Goal: Register for event/course

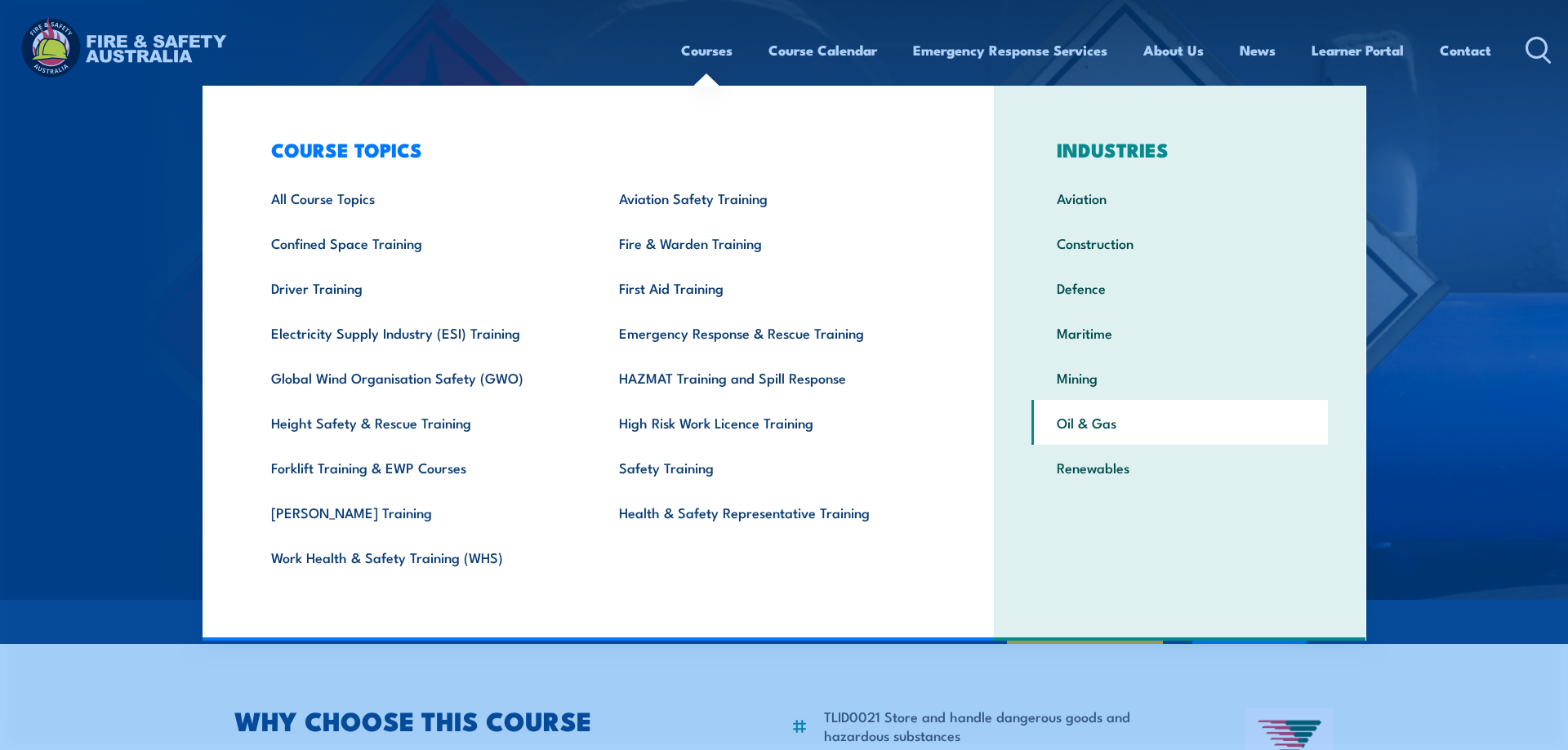
click at [1106, 422] on link "Oil & Gas" at bounding box center [1179, 422] width 297 height 45
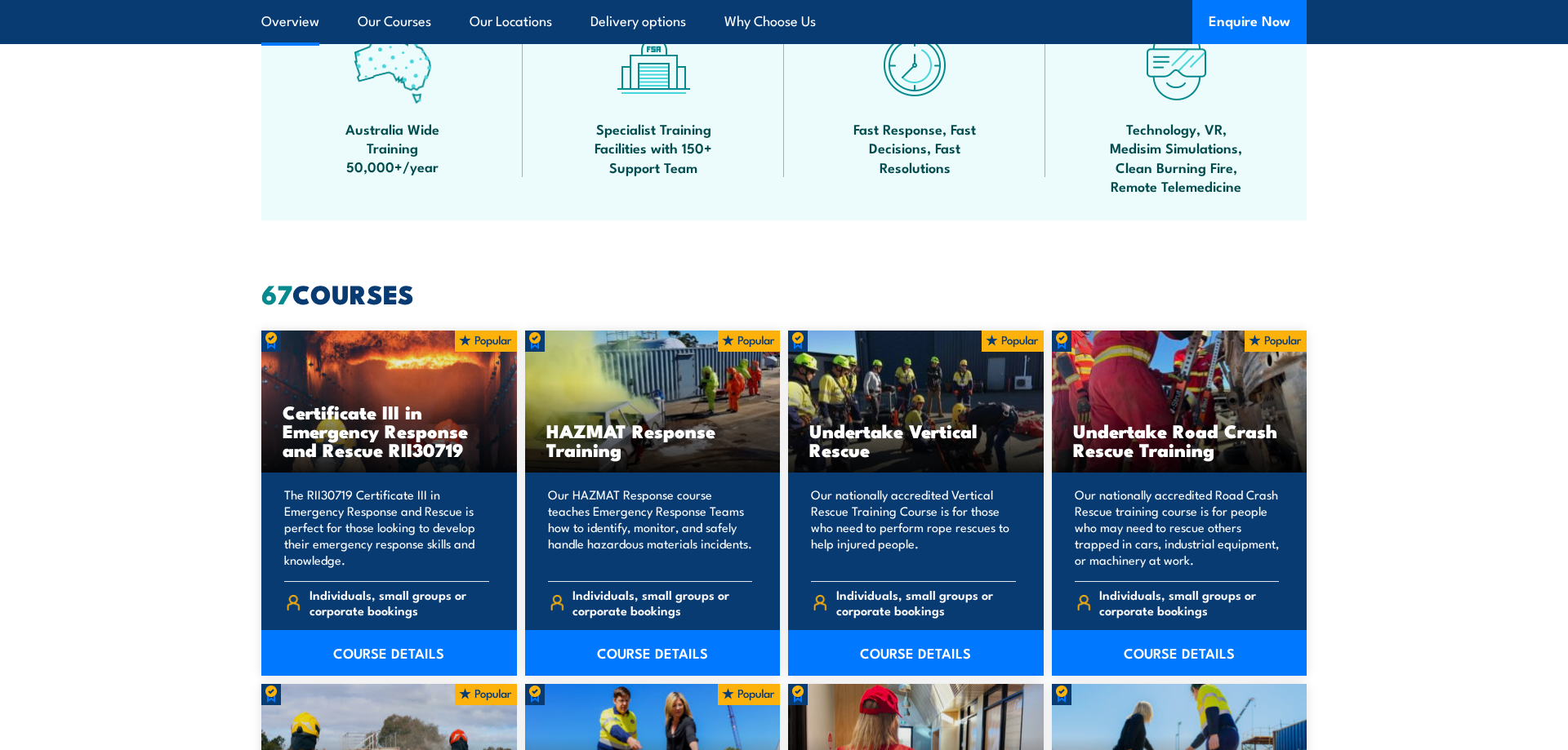
scroll to position [1082, 0]
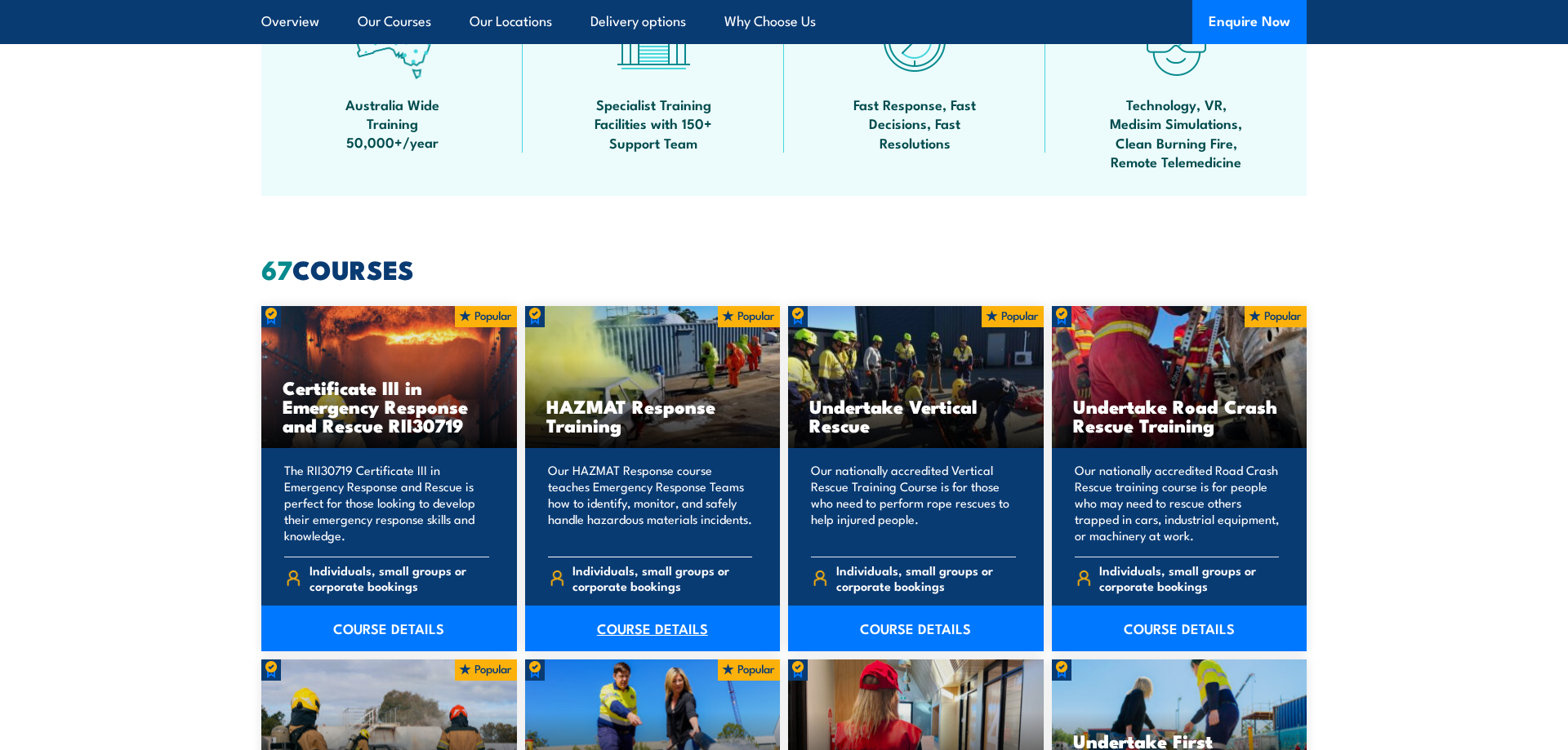
click at [633, 626] on link "COURSE DETAILS" at bounding box center [653, 628] width 256 height 46
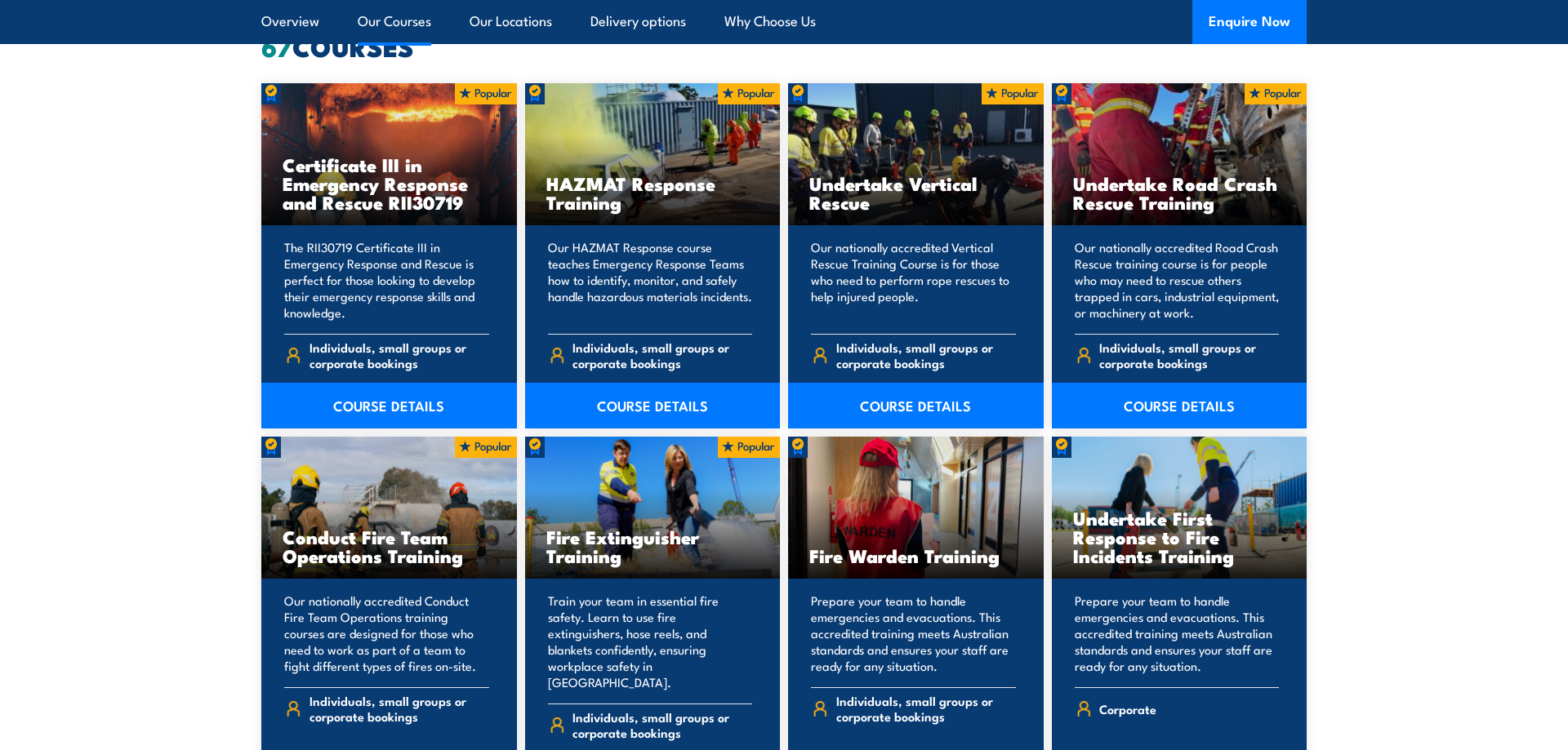
scroll to position [1332, 0]
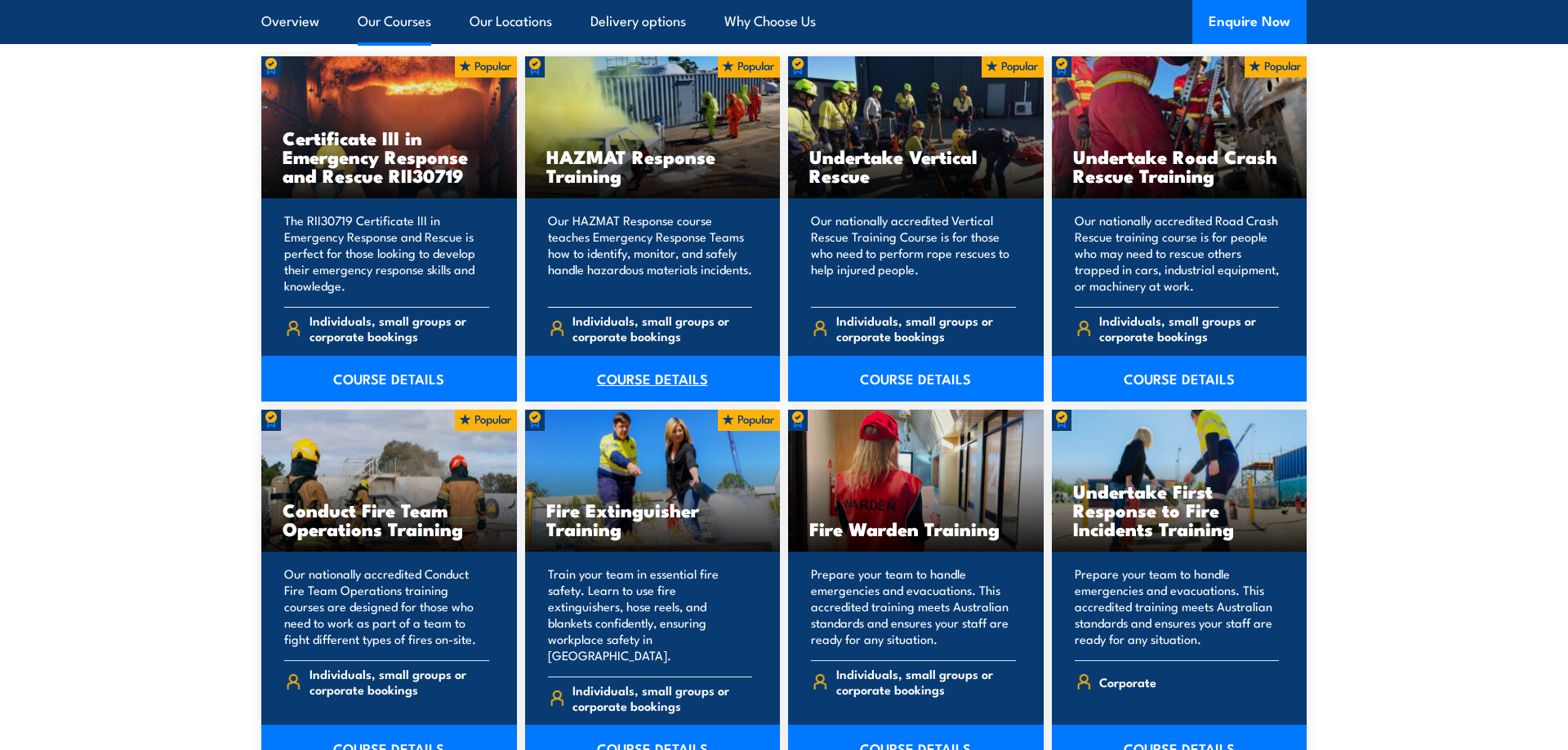
click at [626, 382] on link "COURSE DETAILS" at bounding box center [653, 378] width 256 height 46
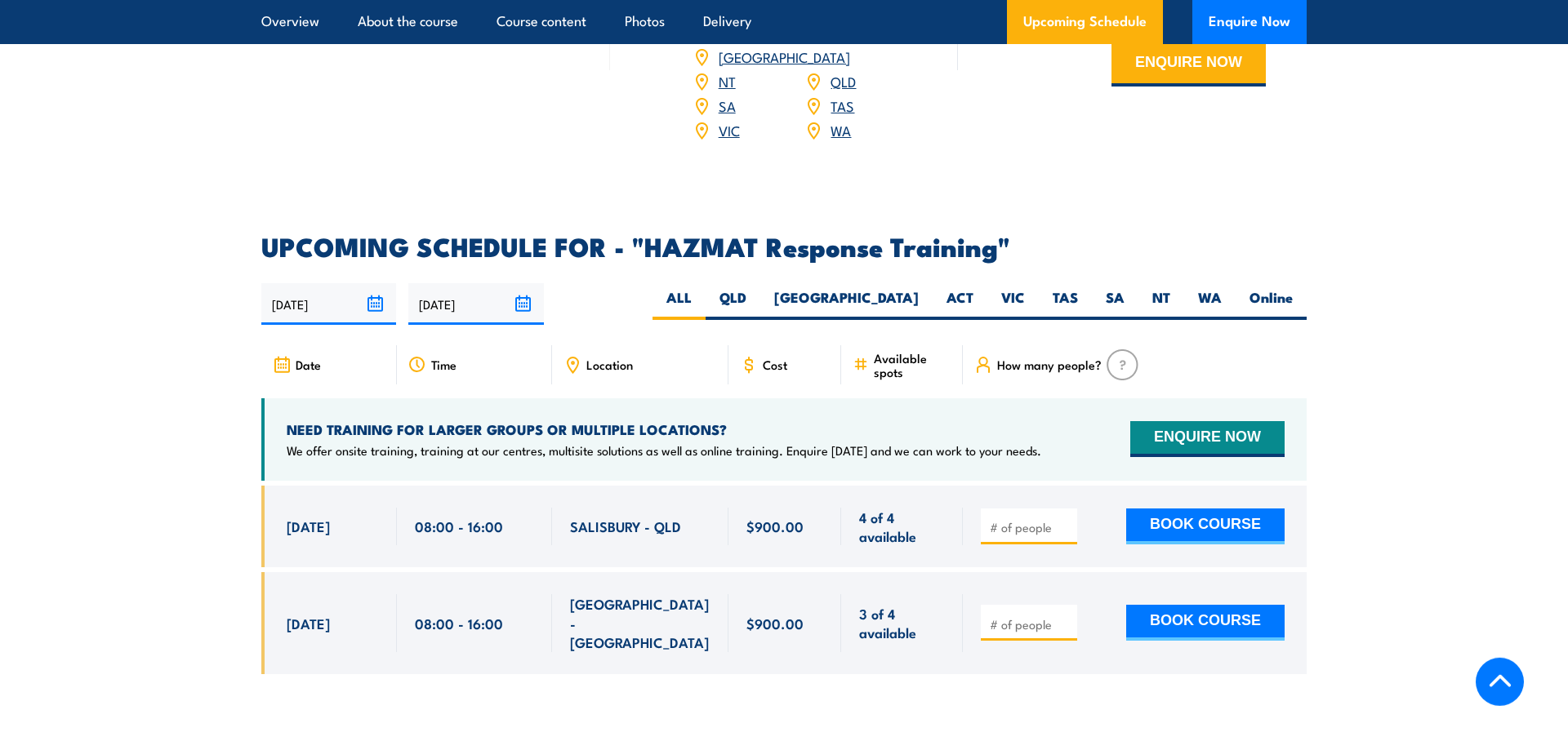
scroll to position [2332, 0]
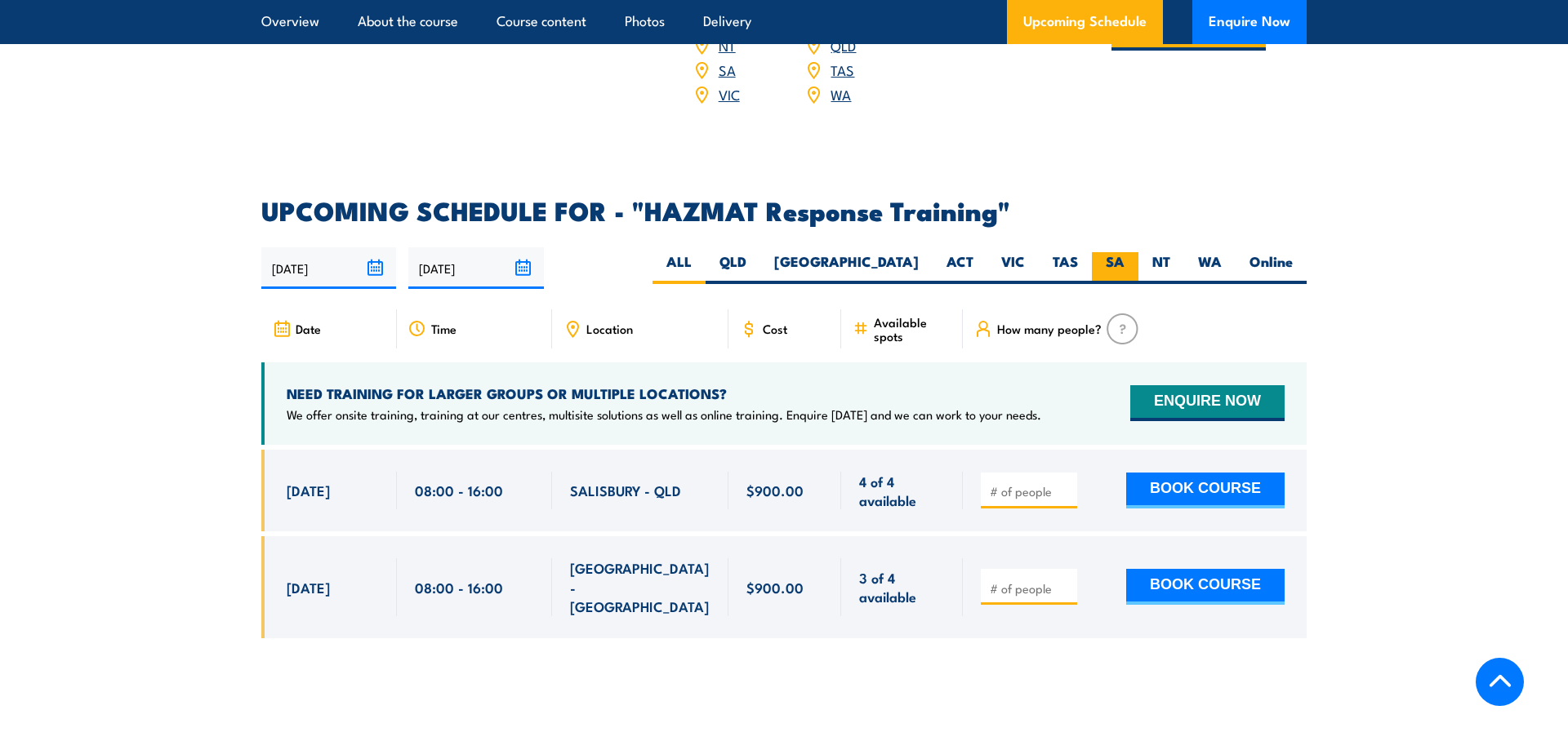
click at [1110, 252] on label "SA" at bounding box center [1115, 267] width 47 height 32
click at [1124, 252] on input "SA" at bounding box center [1129, 257] width 11 height 11
radio input "true"
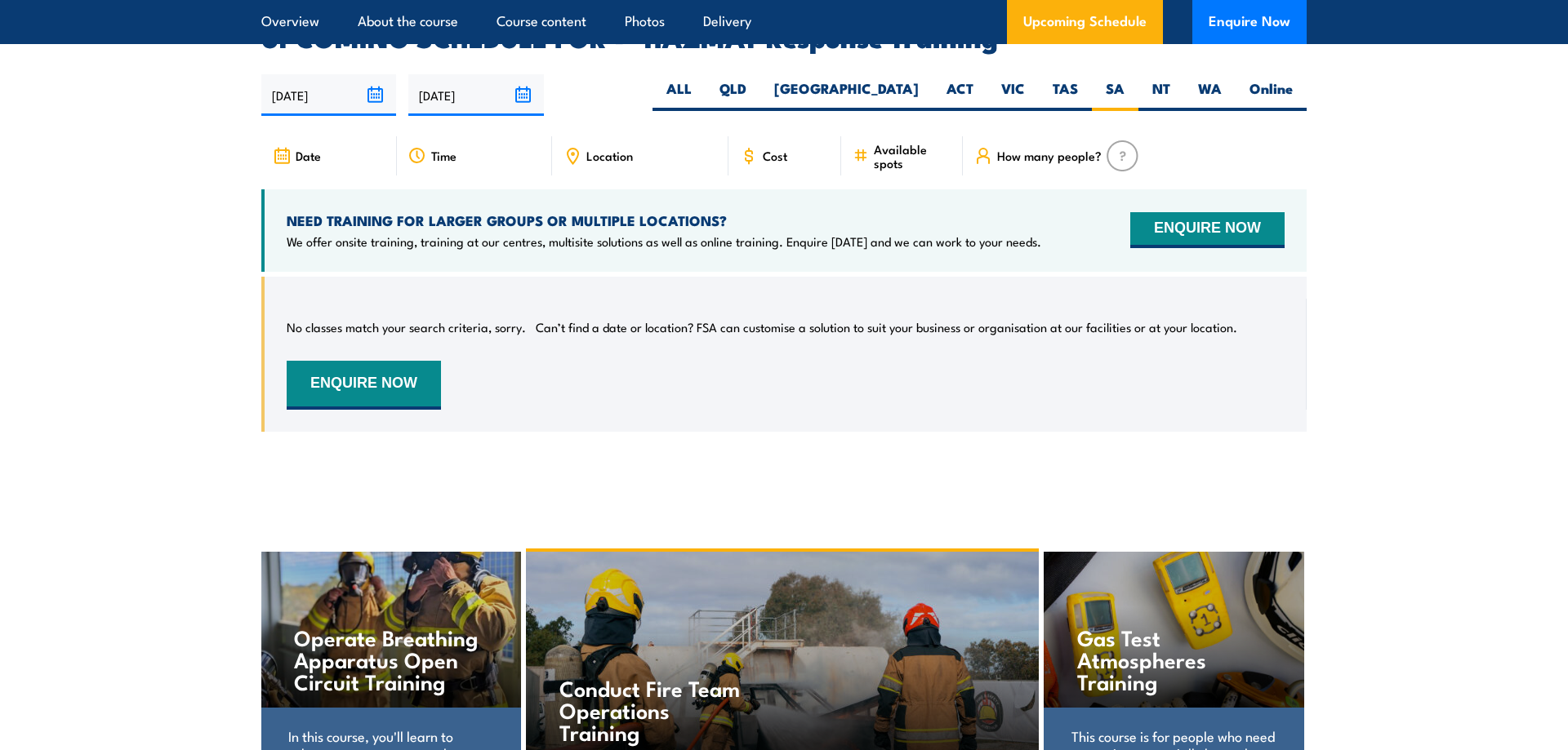
scroll to position [2506, 0]
click at [706, 79] on label "ALL" at bounding box center [678, 95] width 53 height 32
click at [703, 79] on input "ALL" at bounding box center [697, 84] width 11 height 11
radio input "true"
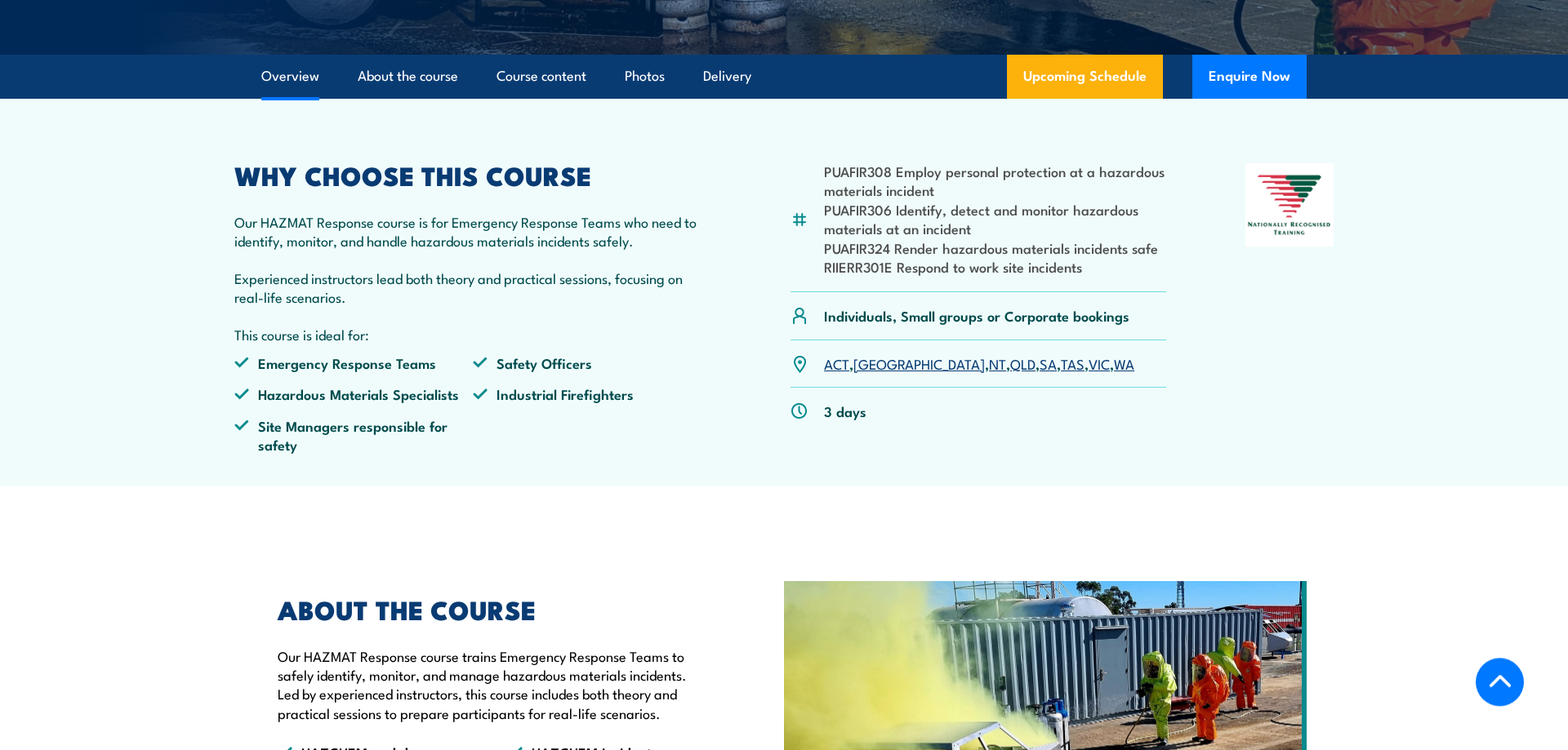
scroll to position [333, 0]
